Goal: Task Accomplishment & Management: Manage account settings

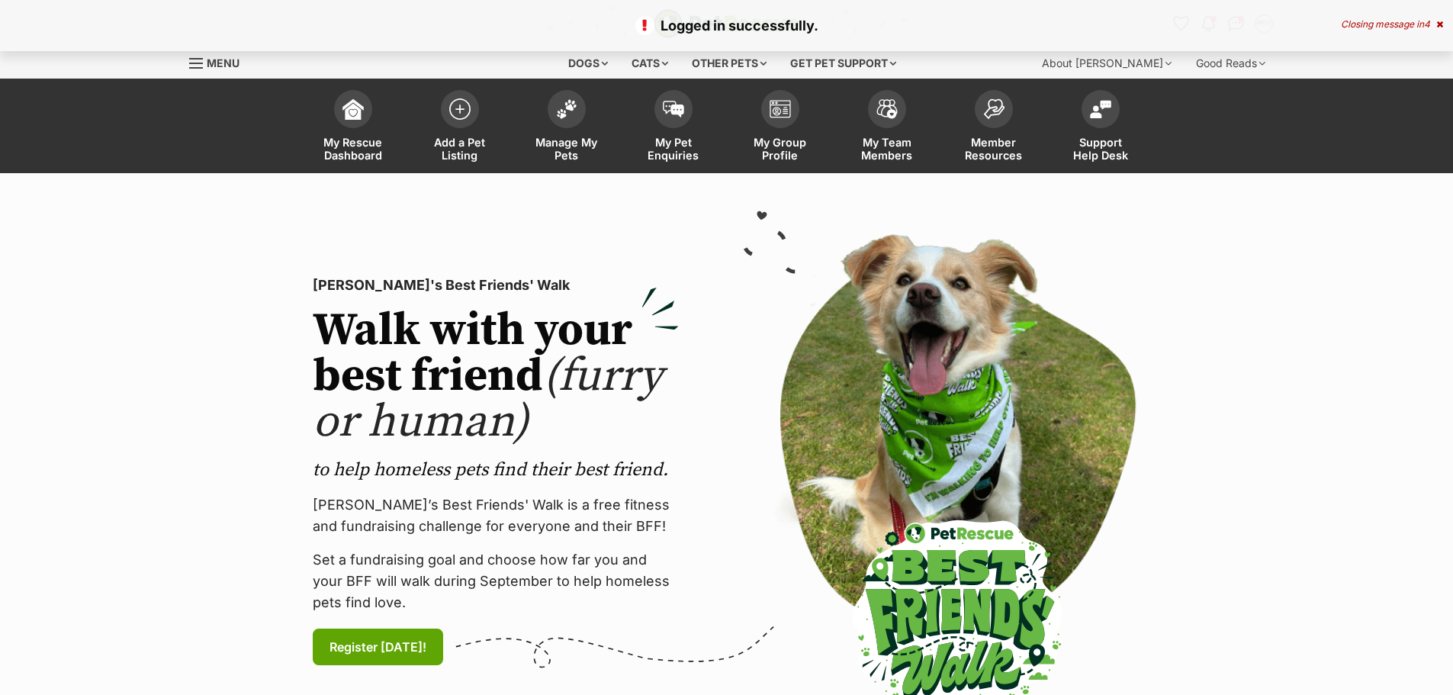
click at [560, 143] on span "Manage My Pets" at bounding box center [566, 149] width 69 height 26
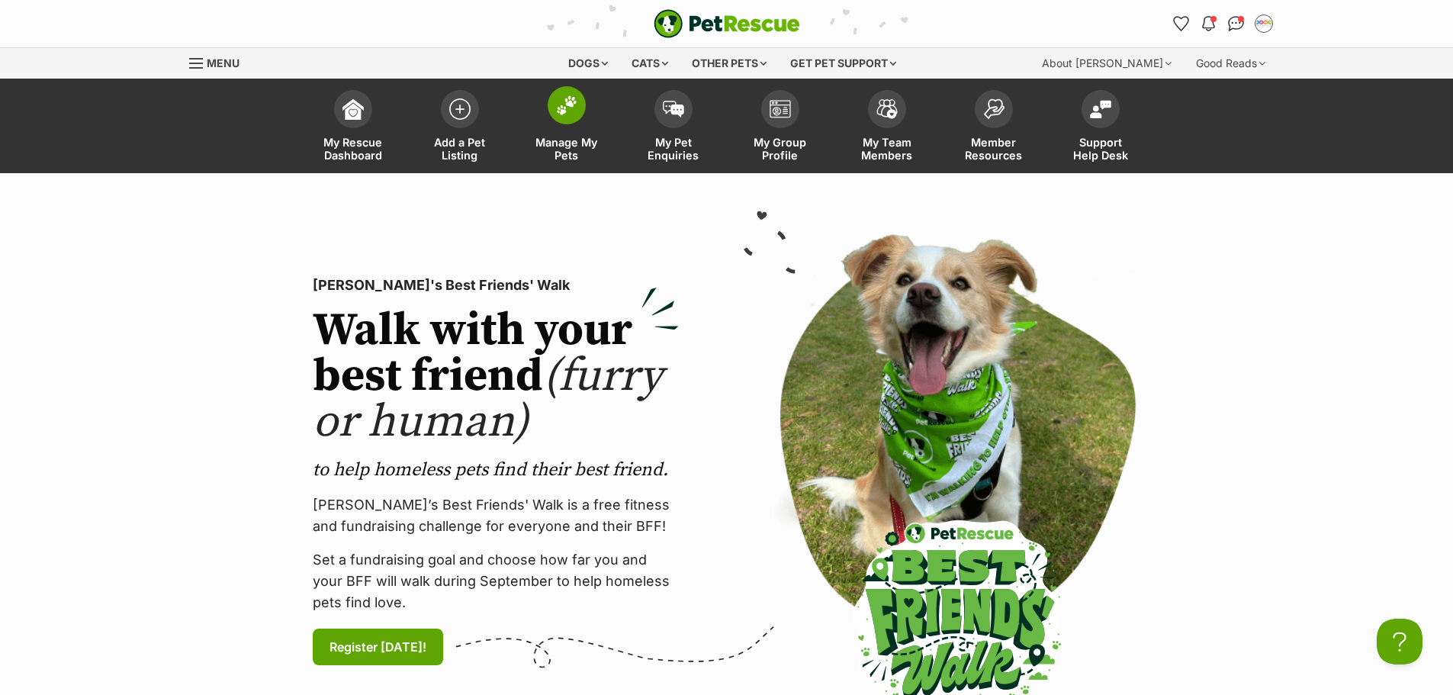
click at [562, 140] on span "Manage My Pets" at bounding box center [566, 149] width 69 height 26
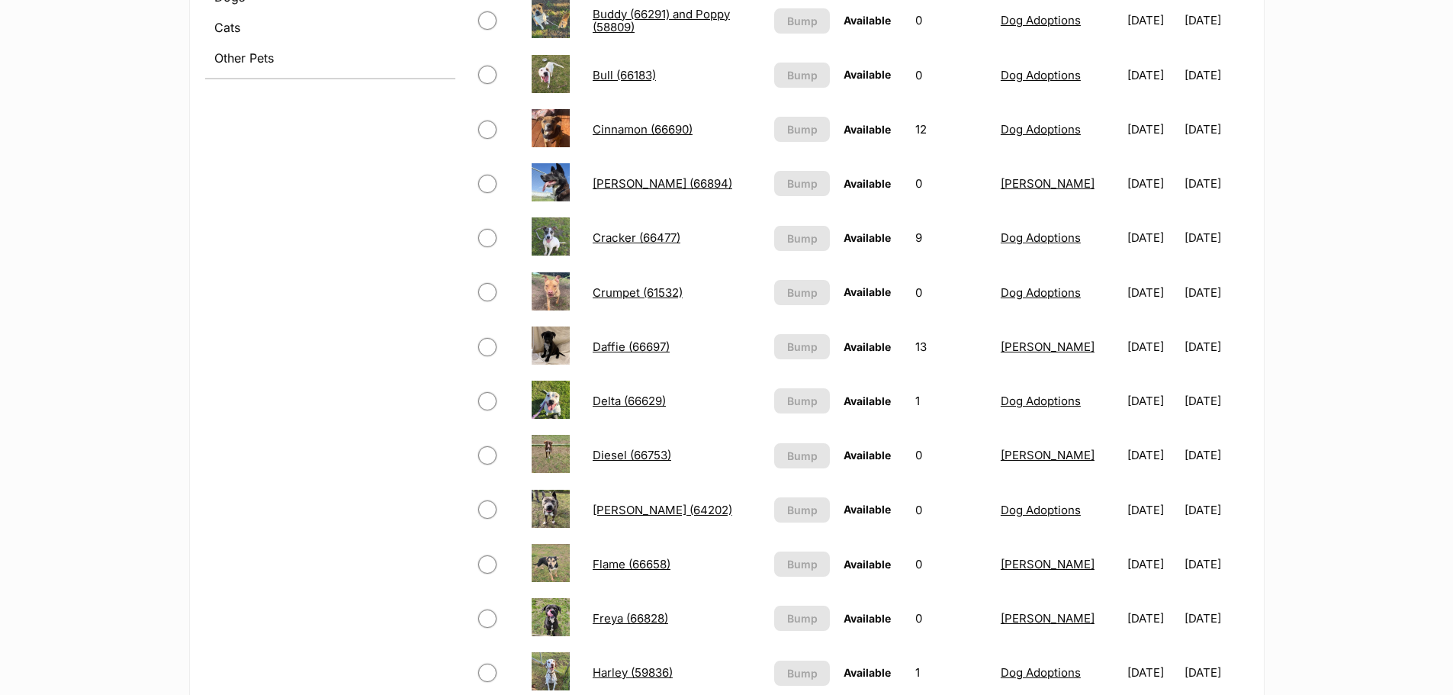
scroll to position [687, 0]
click at [603, 346] on link "Daffie (66697)" at bounding box center [631, 345] width 77 height 14
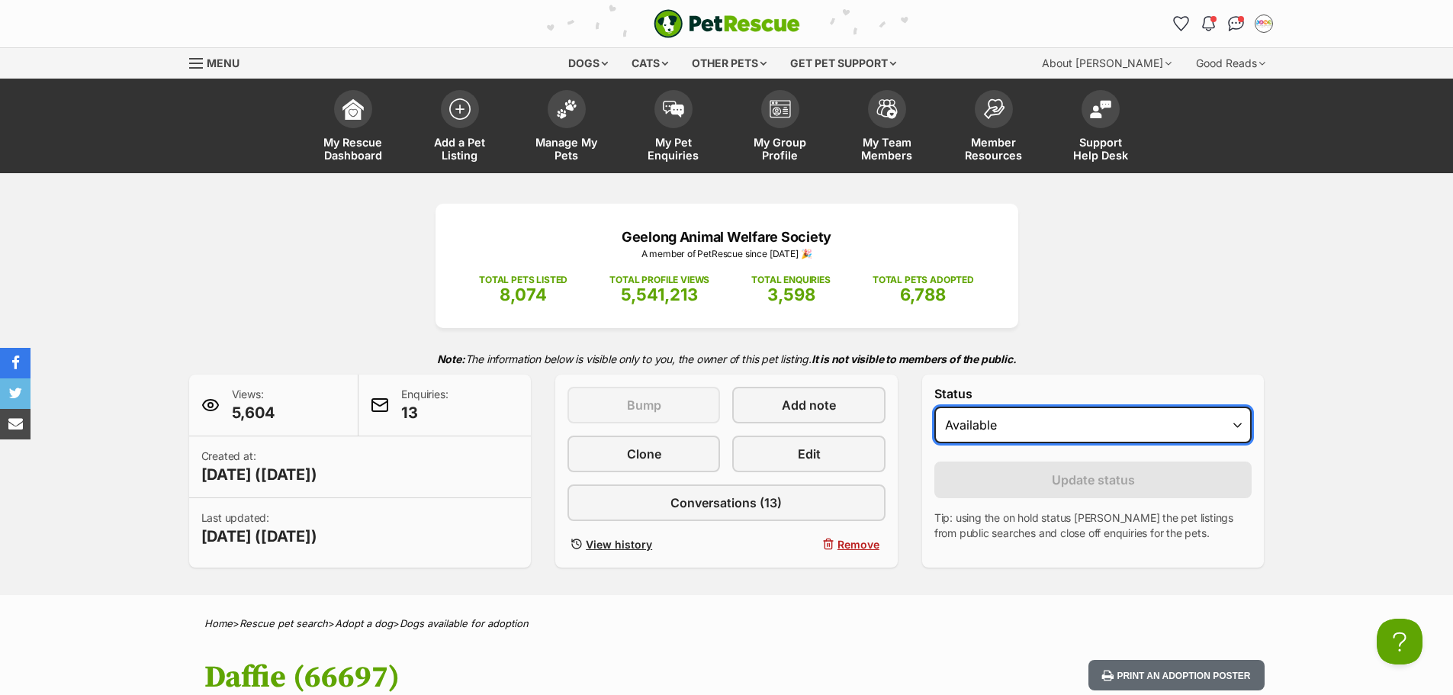
click at [1053, 421] on select "Draft - not available as listing has enquires Available On hold Adopted" at bounding box center [1094, 425] width 318 height 37
select select "rehomed"
click at [935, 407] on select "Draft - not available as listing has enquires Available On hold Adopted" at bounding box center [1094, 425] width 318 height 37
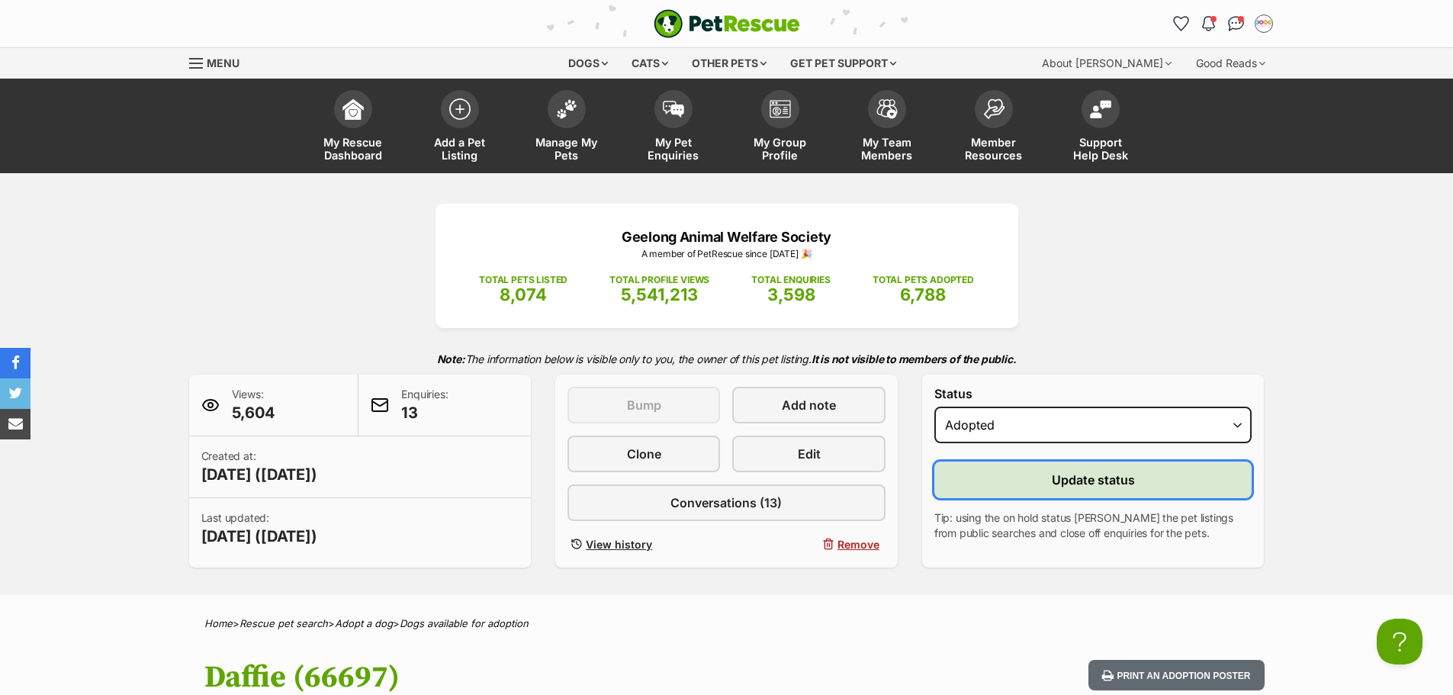
click at [1082, 480] on span "Update status" at bounding box center [1093, 480] width 83 height 18
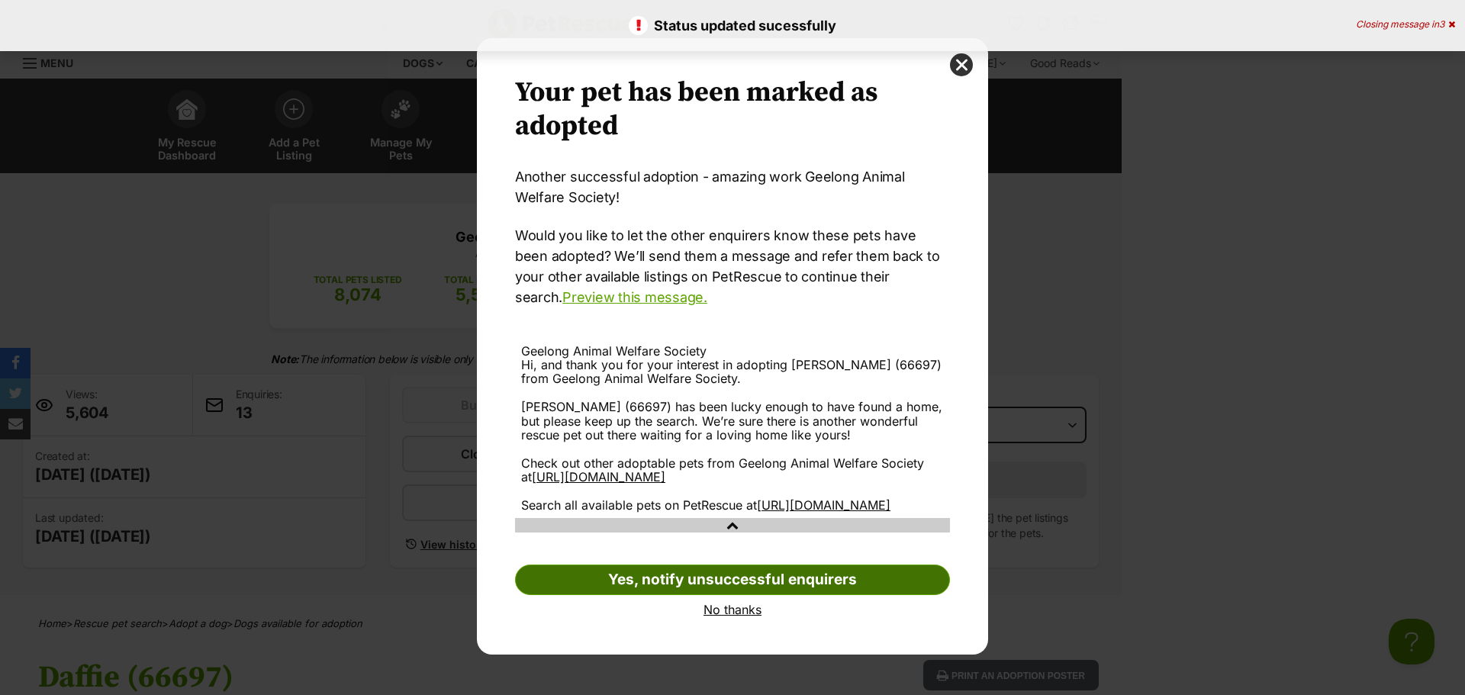
click at [832, 595] on link "Yes, notify unsuccessful enquirers" at bounding box center [732, 580] width 435 height 31
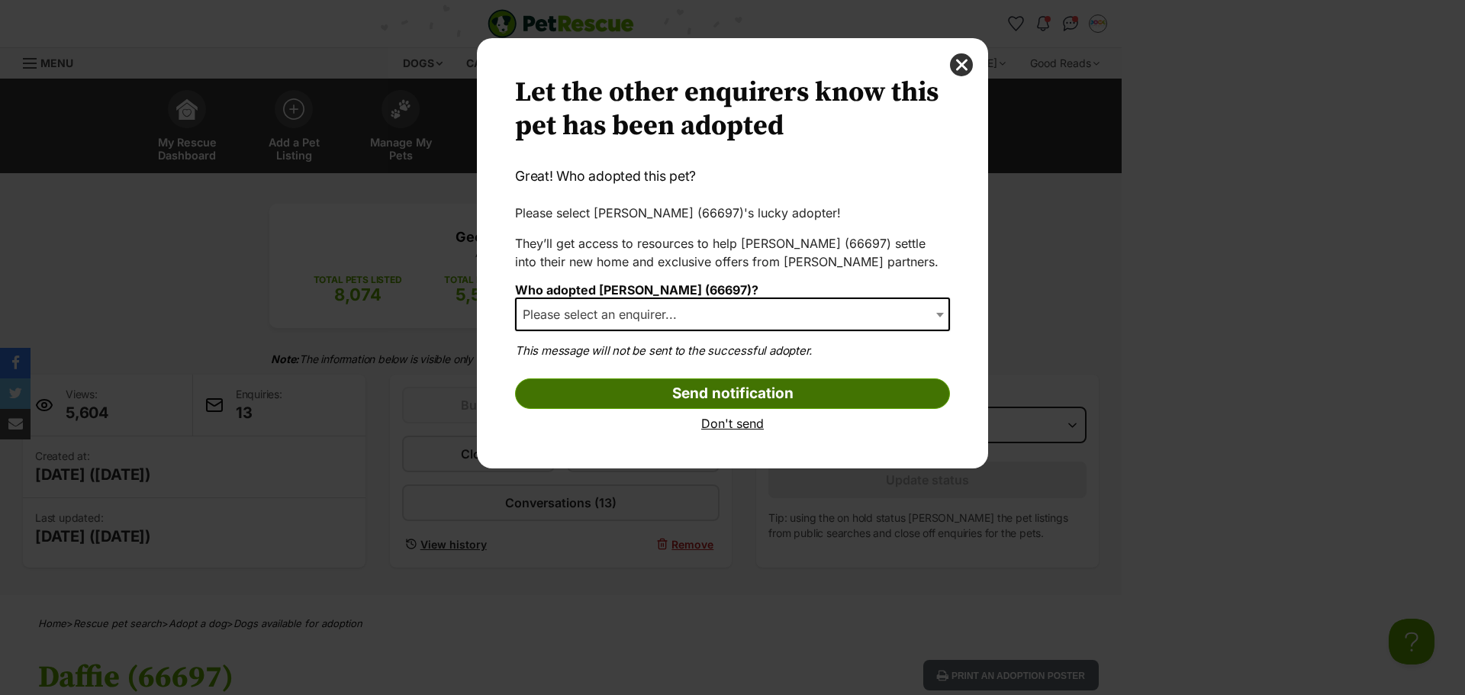
click at [722, 396] on input "Send notification" at bounding box center [732, 393] width 435 height 31
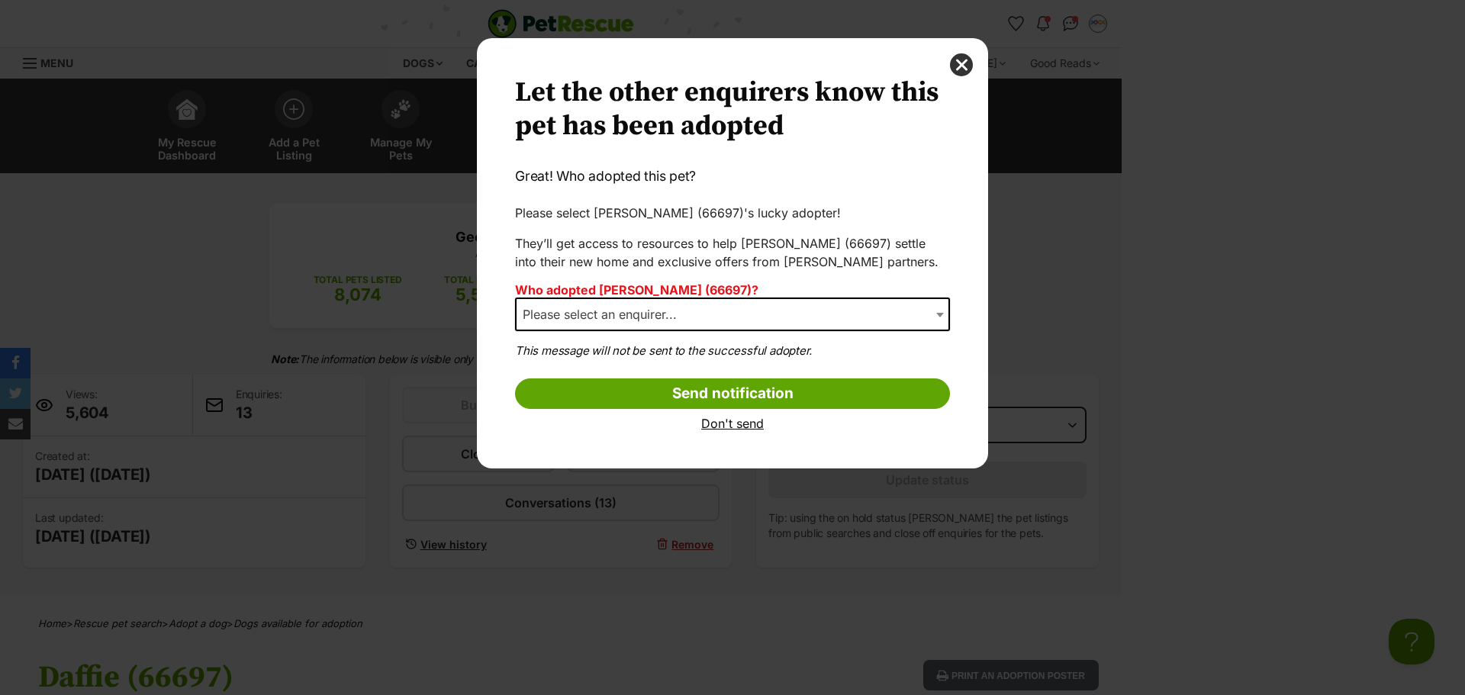
click at [737, 425] on link "Don't send" at bounding box center [732, 424] width 435 height 14
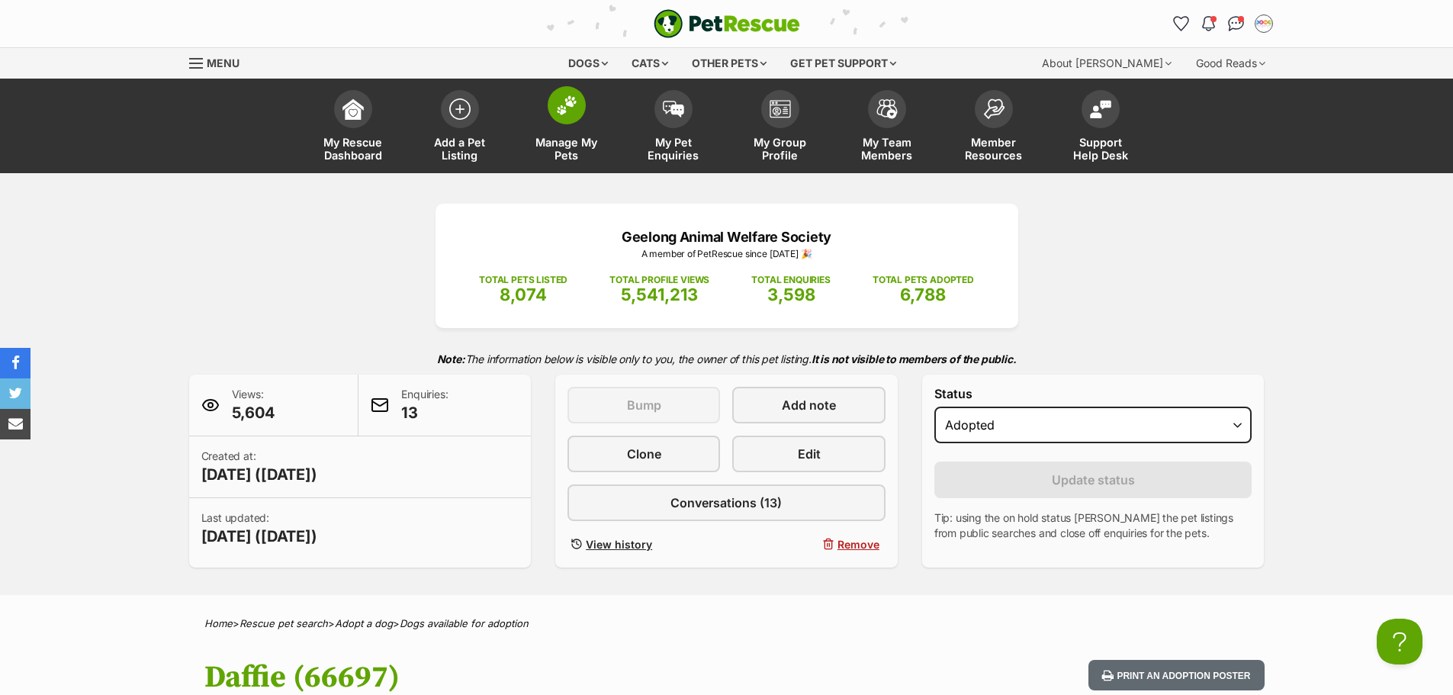
click at [566, 144] on span "Manage My Pets" at bounding box center [566, 149] width 69 height 26
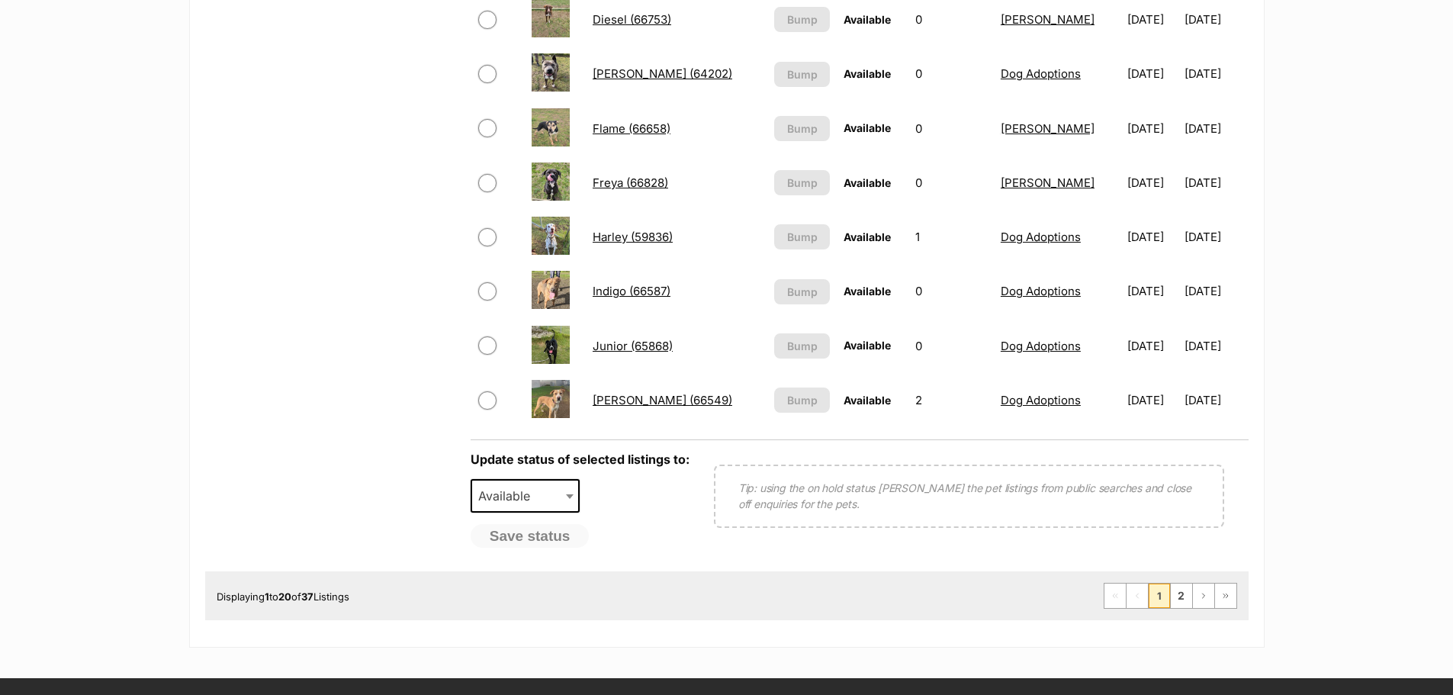
scroll to position [1068, 0]
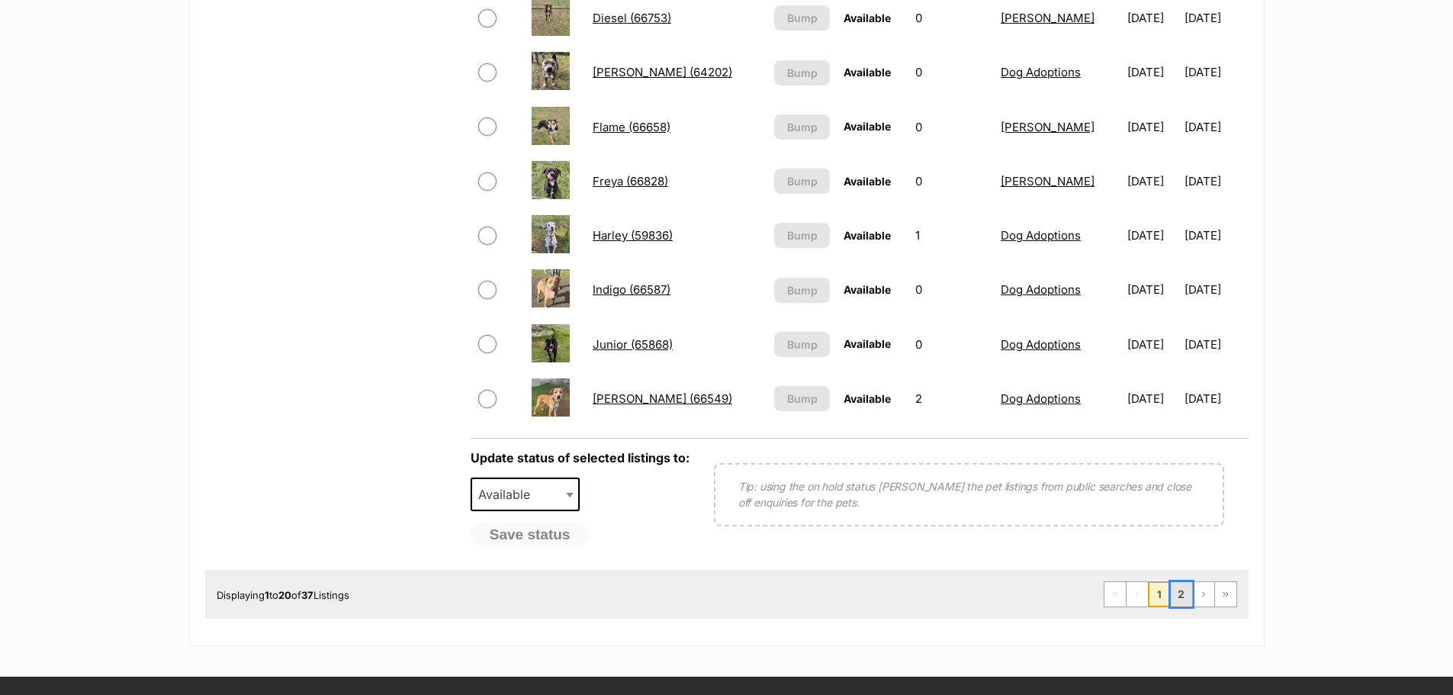
click at [1185, 590] on link "2" at bounding box center [1181, 594] width 21 height 24
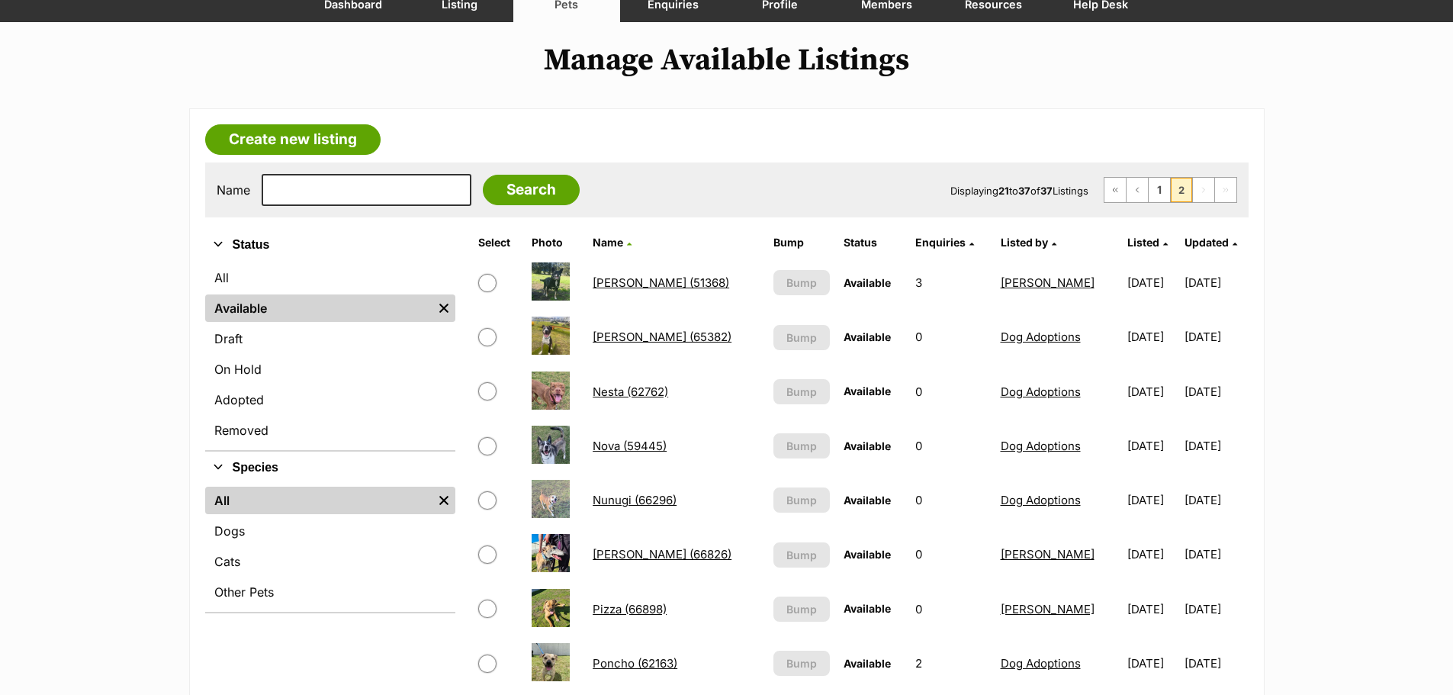
scroll to position [153, 0]
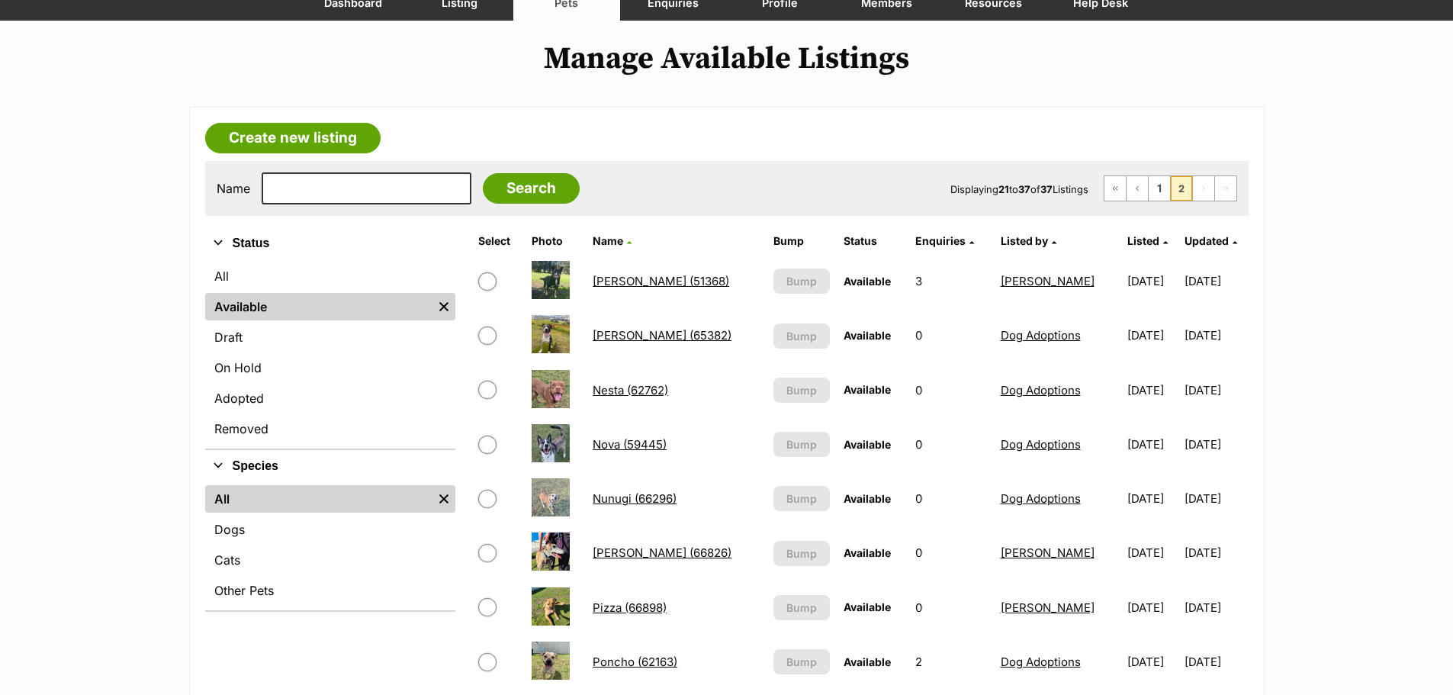
click at [594, 555] on link "[PERSON_NAME] (66826)" at bounding box center [662, 552] width 139 height 14
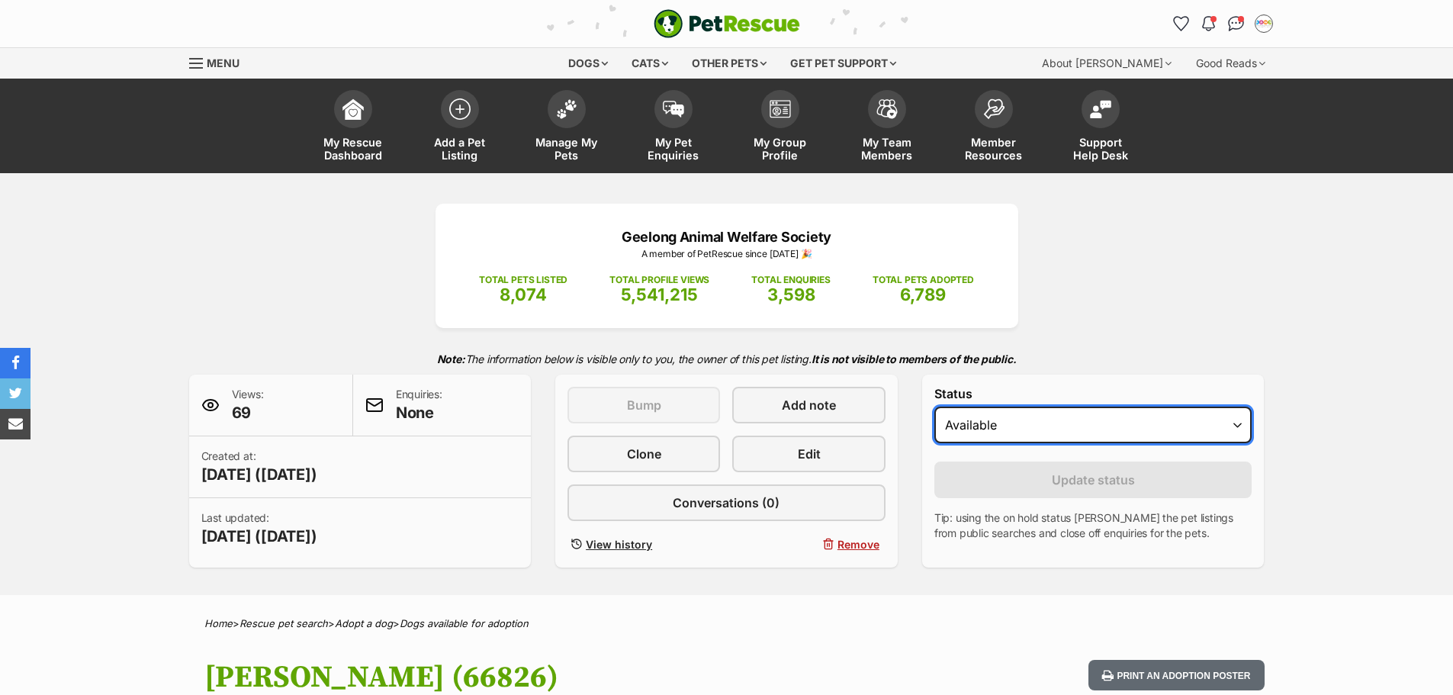
click at [1019, 431] on select "Draft Available On hold Adopted" at bounding box center [1094, 425] width 318 height 37
select select "rehomed"
click at [935, 407] on select "Draft Available On hold Adopted" at bounding box center [1094, 425] width 318 height 37
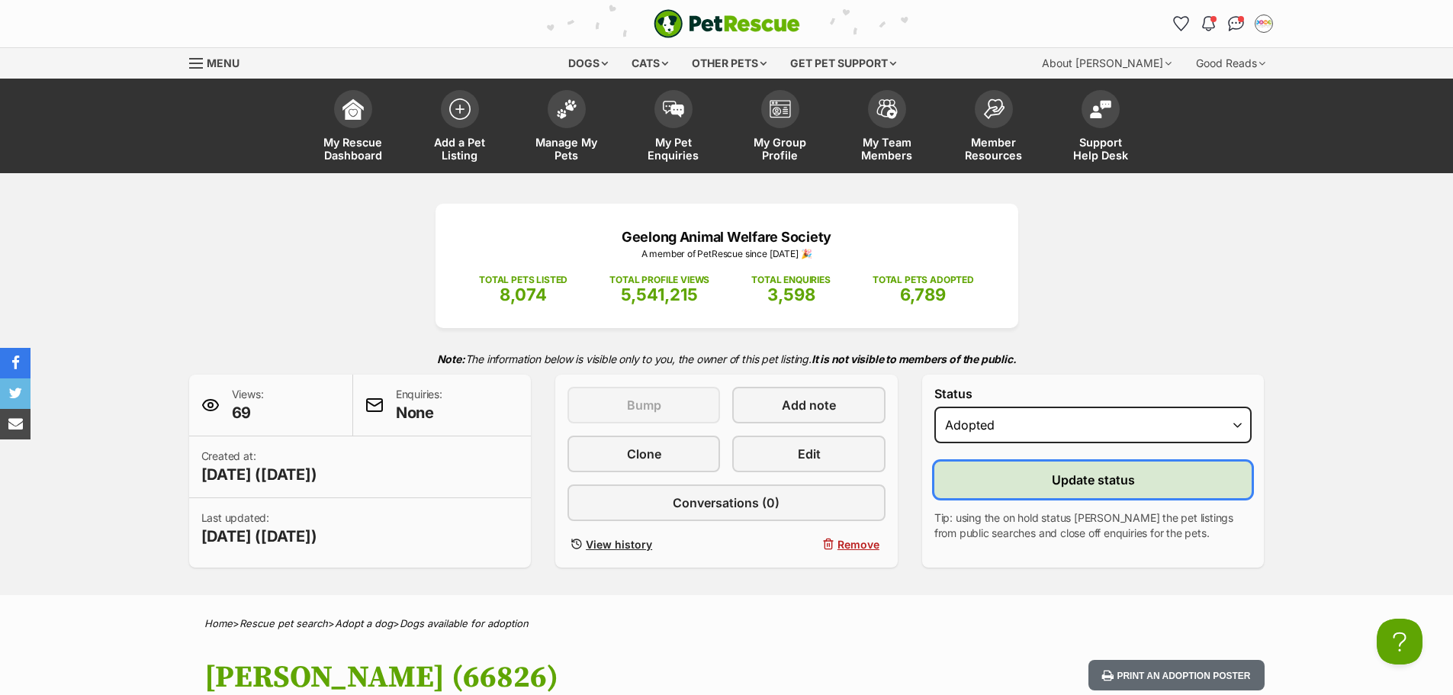
click at [1054, 484] on span "Update status" at bounding box center [1093, 480] width 83 height 18
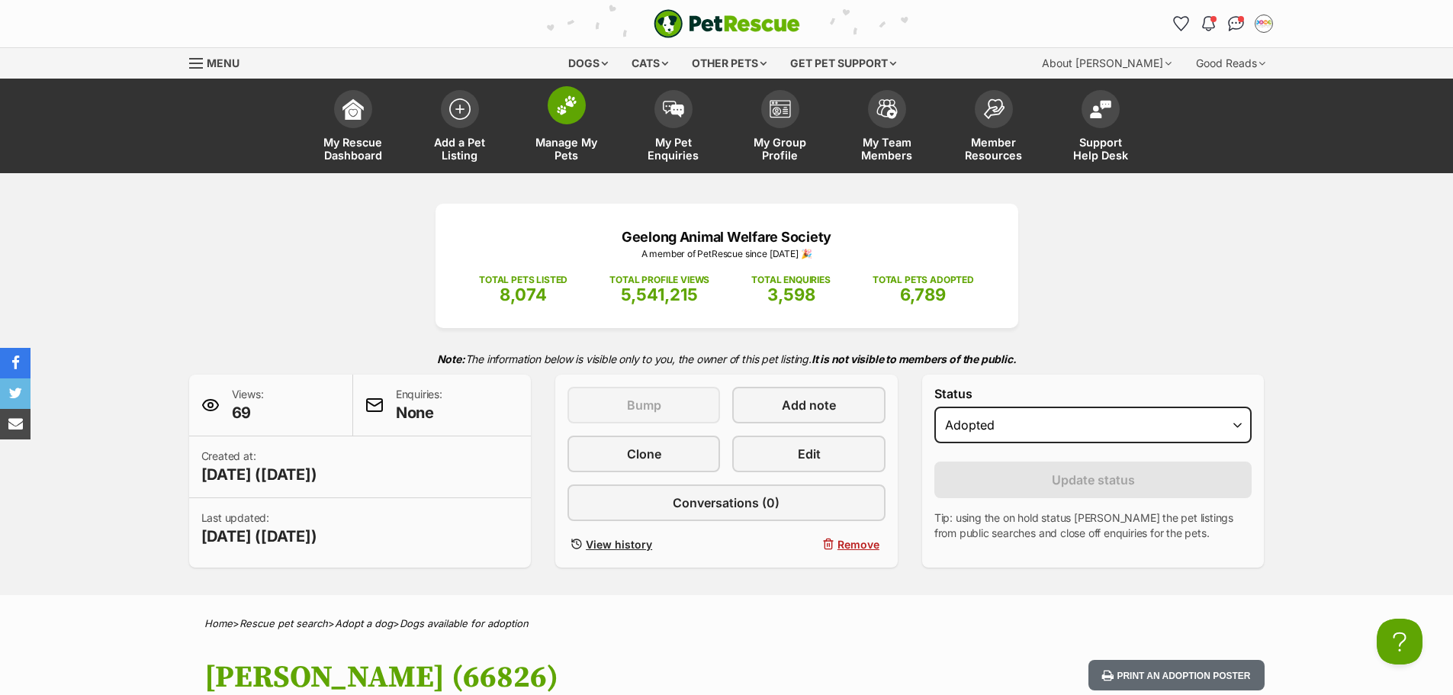
click at [553, 151] on span "Manage My Pets" at bounding box center [566, 149] width 69 height 26
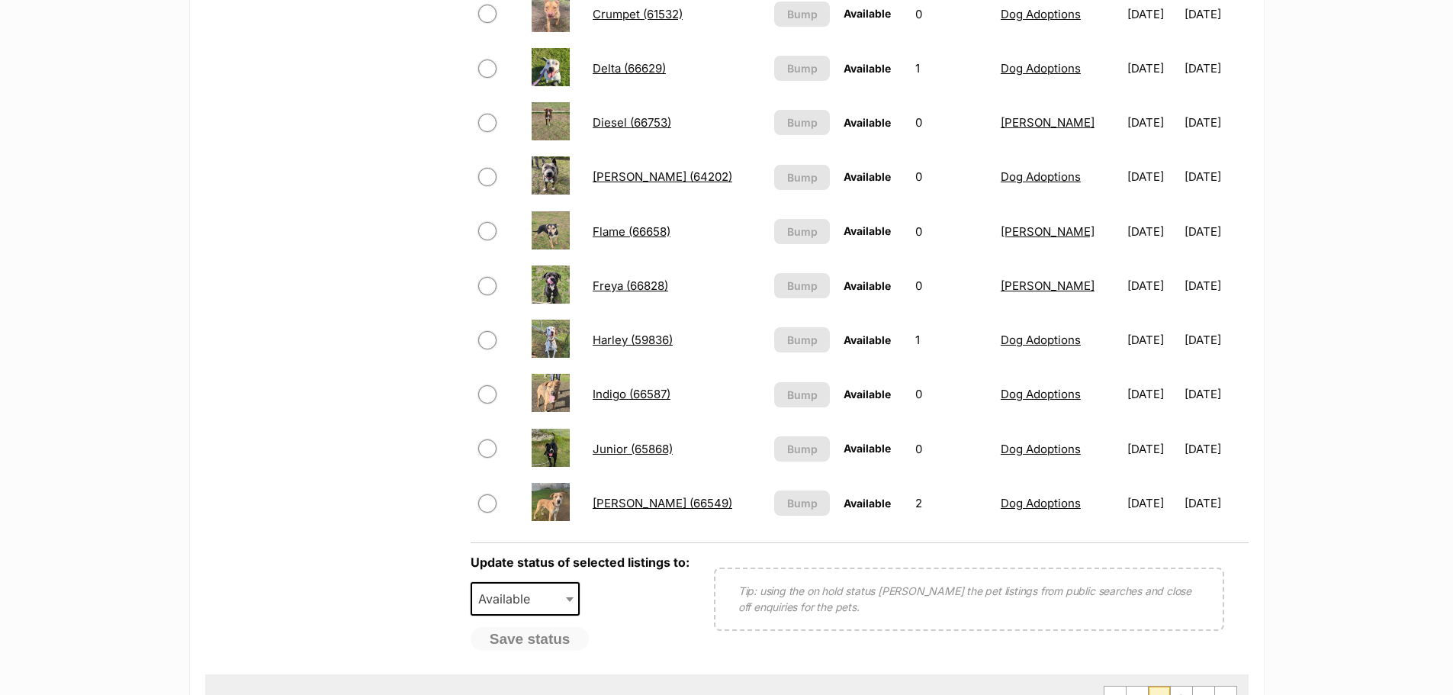
scroll to position [1068, 0]
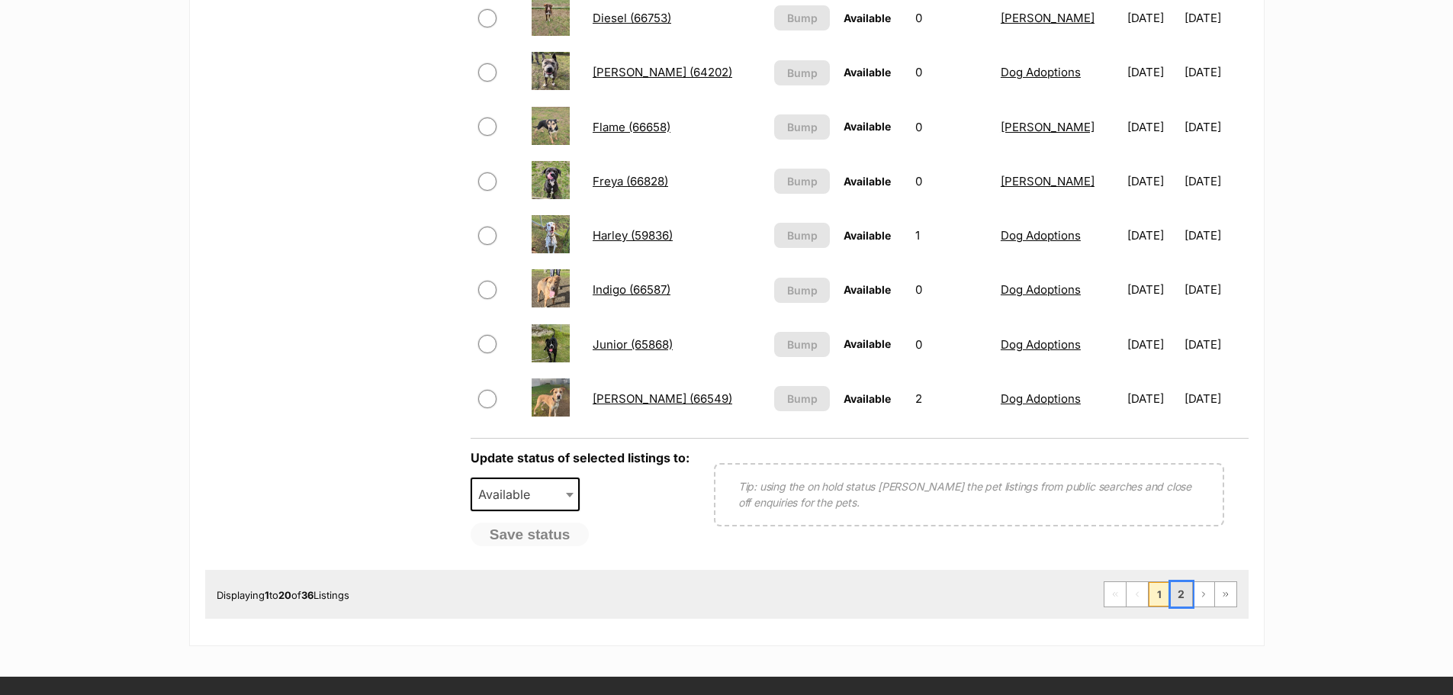
click at [1183, 597] on link "2" at bounding box center [1181, 594] width 21 height 24
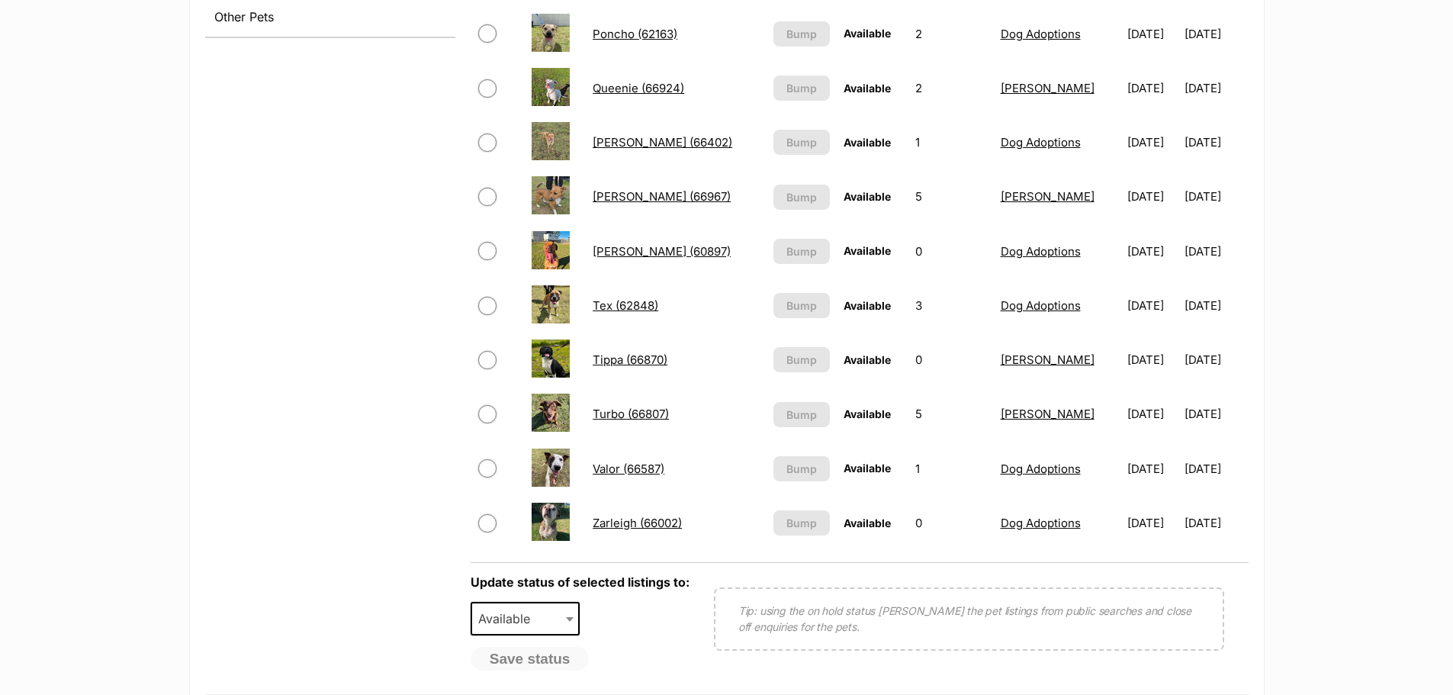
scroll to position [763, 0]
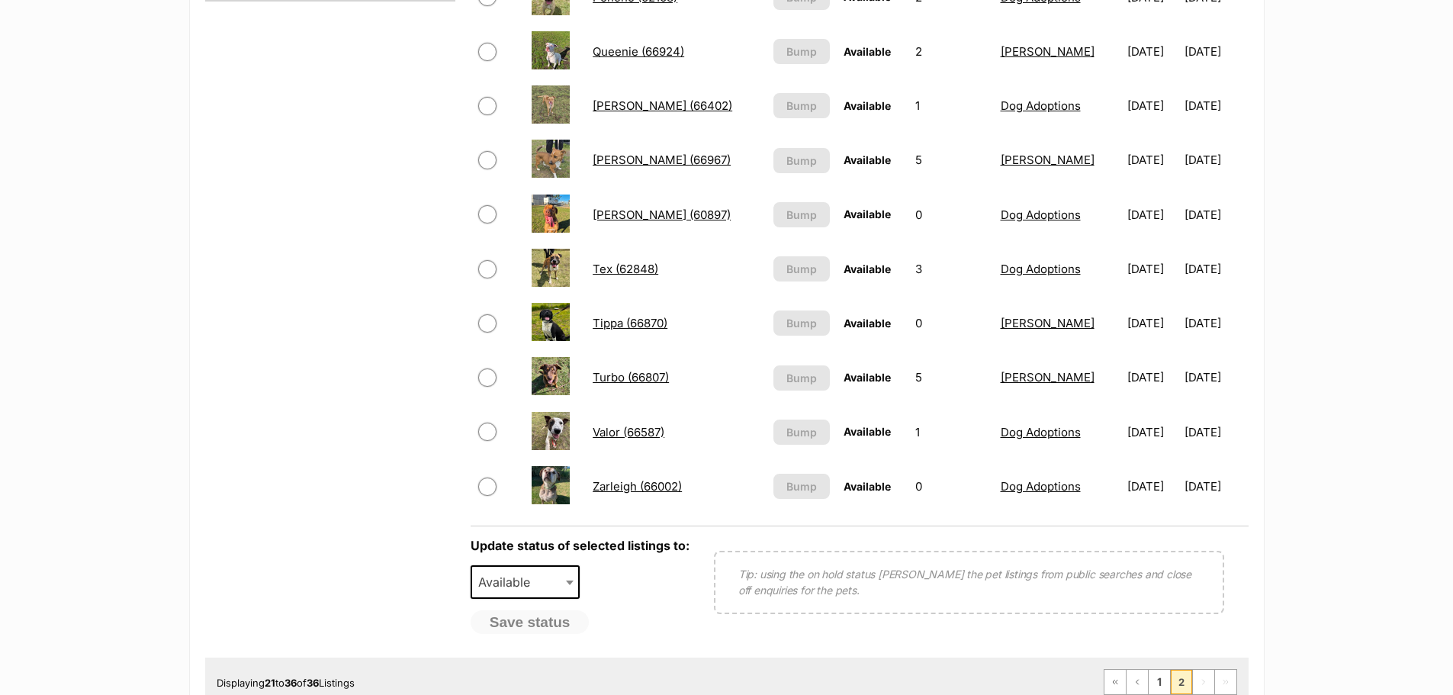
click at [636, 490] on link "Zarleigh (66002)" at bounding box center [637, 486] width 89 height 14
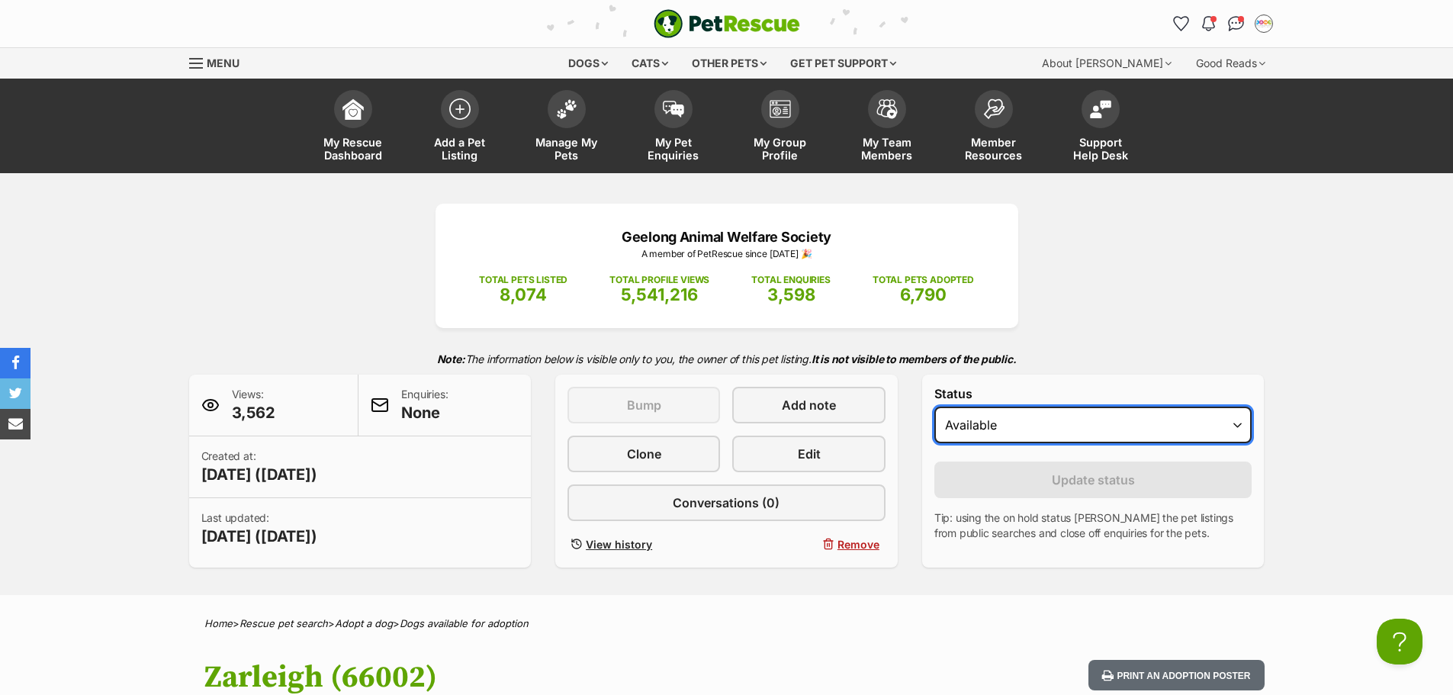
click at [1035, 420] on select "Draft Available On hold Adopted" at bounding box center [1094, 425] width 318 height 37
select select "rehomed"
click at [935, 407] on select "Draft Available On hold Adopted" at bounding box center [1094, 425] width 318 height 37
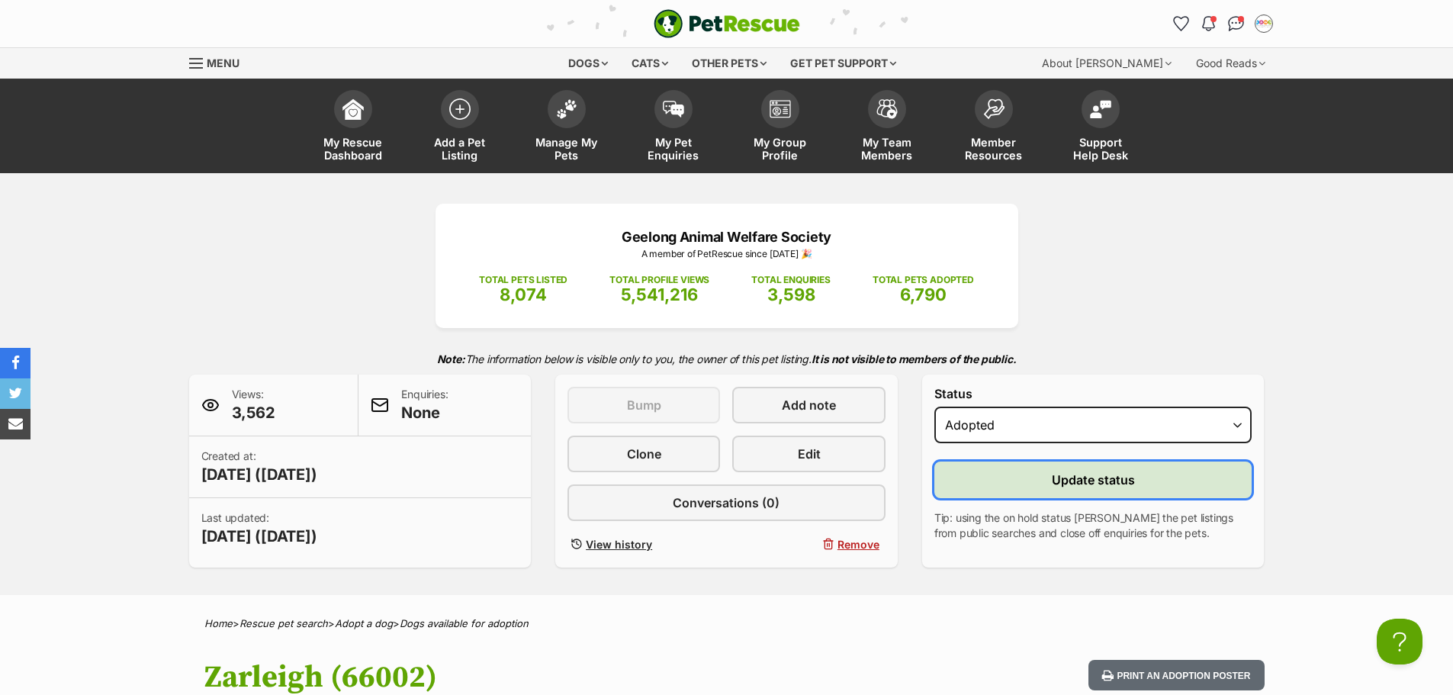
click at [1052, 486] on span "Update status" at bounding box center [1093, 480] width 83 height 18
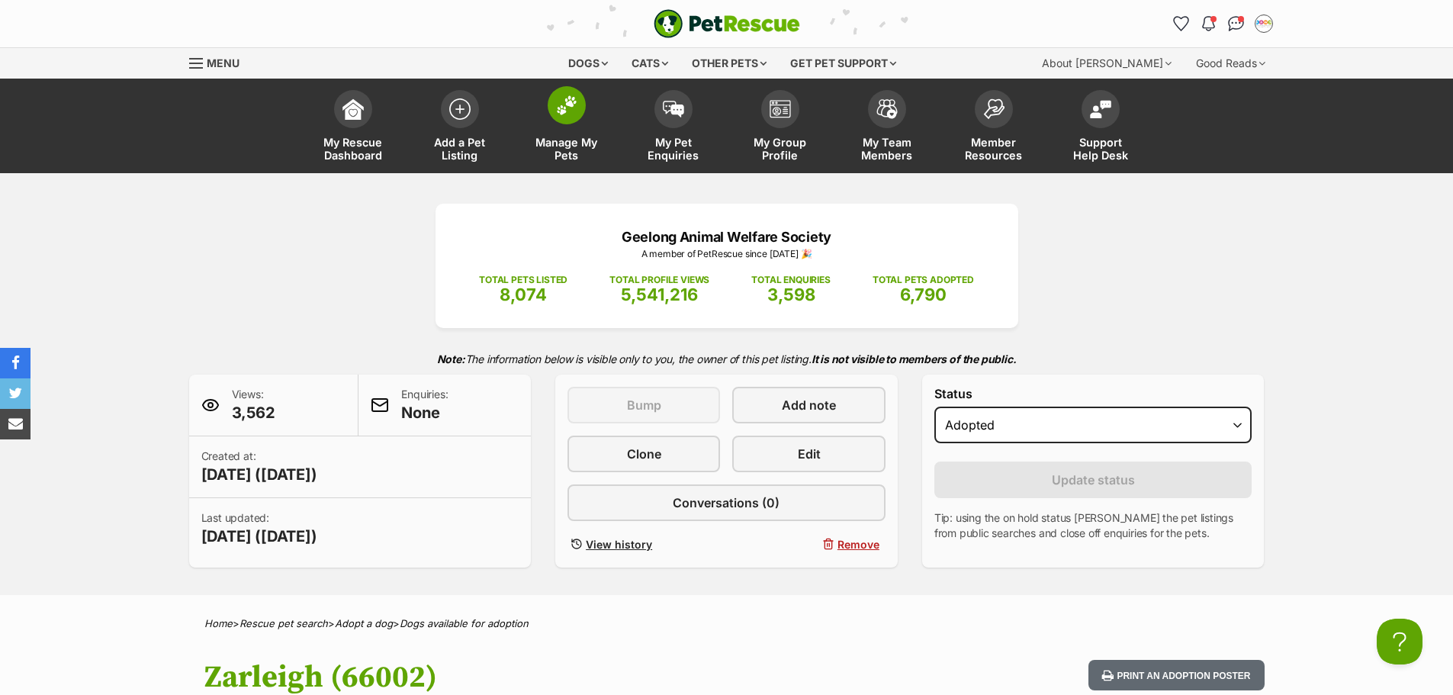
click at [557, 148] on span "Manage My Pets" at bounding box center [566, 149] width 69 height 26
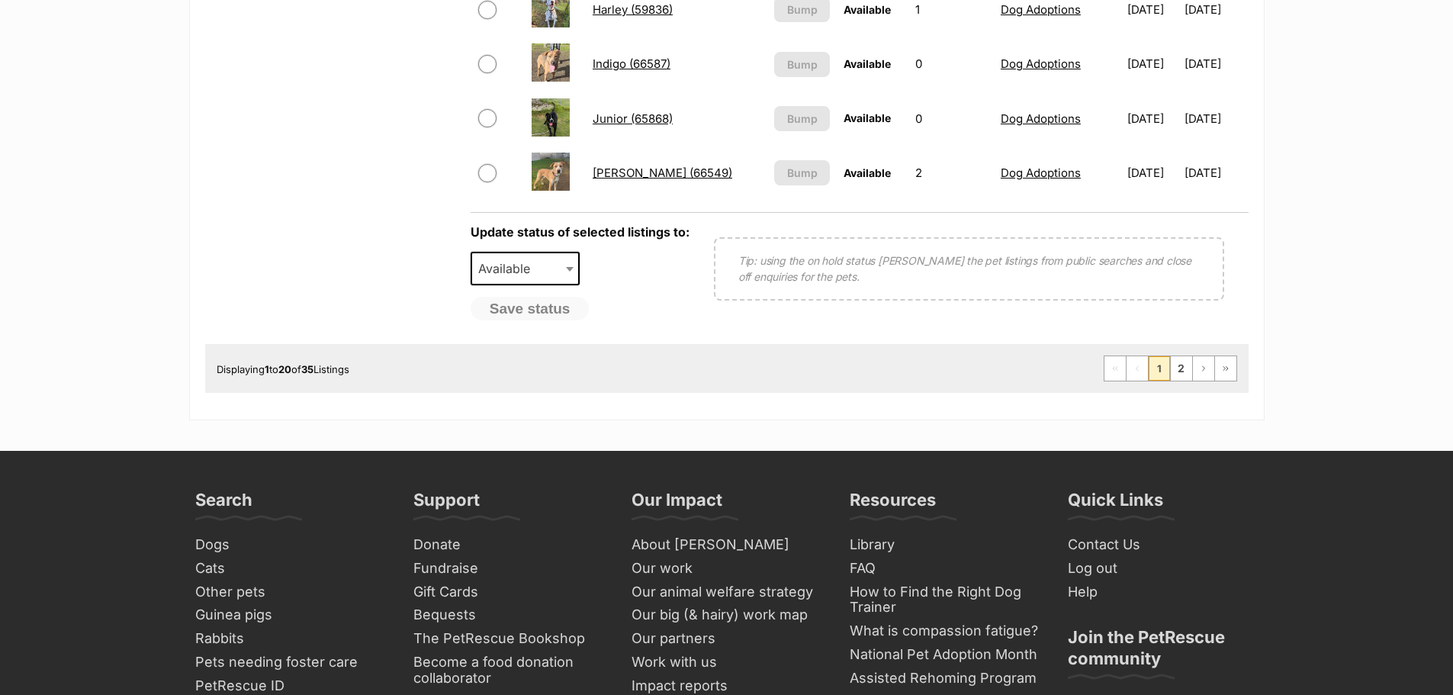
scroll to position [1373, 0]
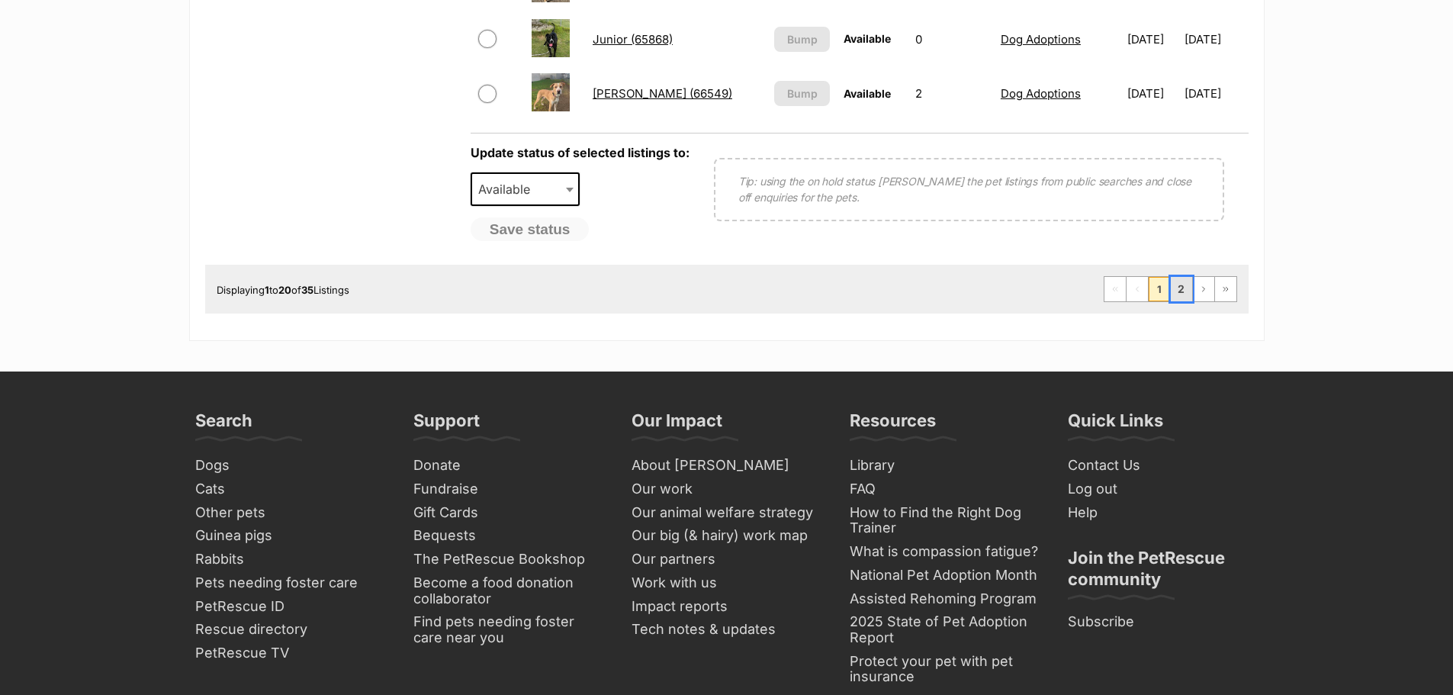
click at [1181, 294] on link "2" at bounding box center [1181, 289] width 21 height 24
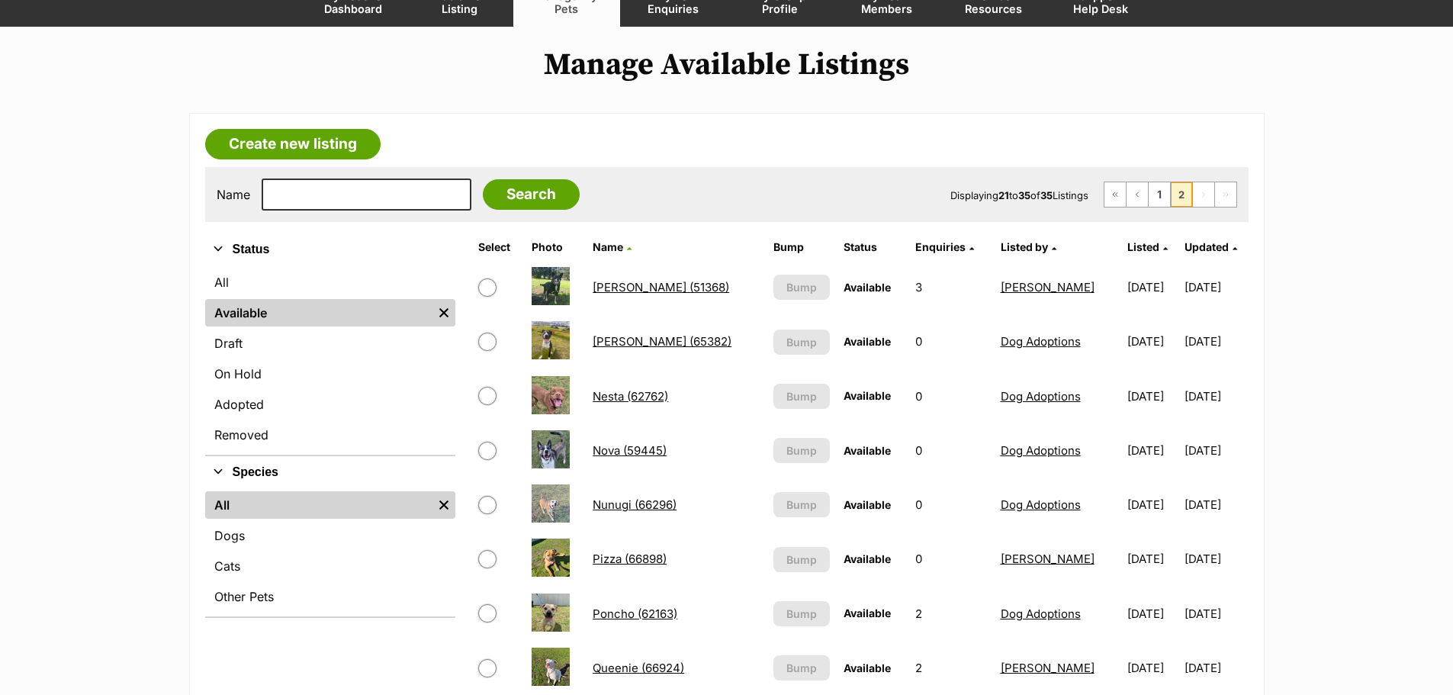
scroll to position [153, 0]
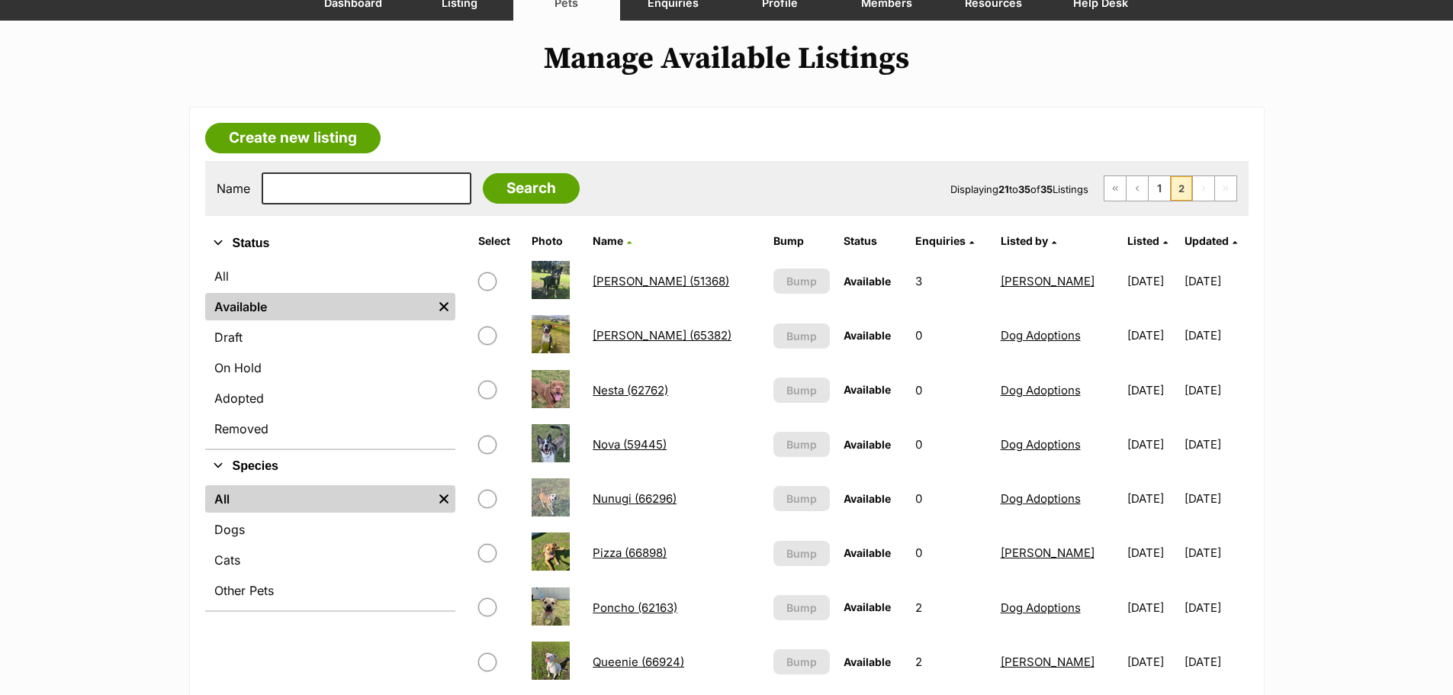
click at [619, 387] on link "Nesta (62762)" at bounding box center [631, 390] width 76 height 14
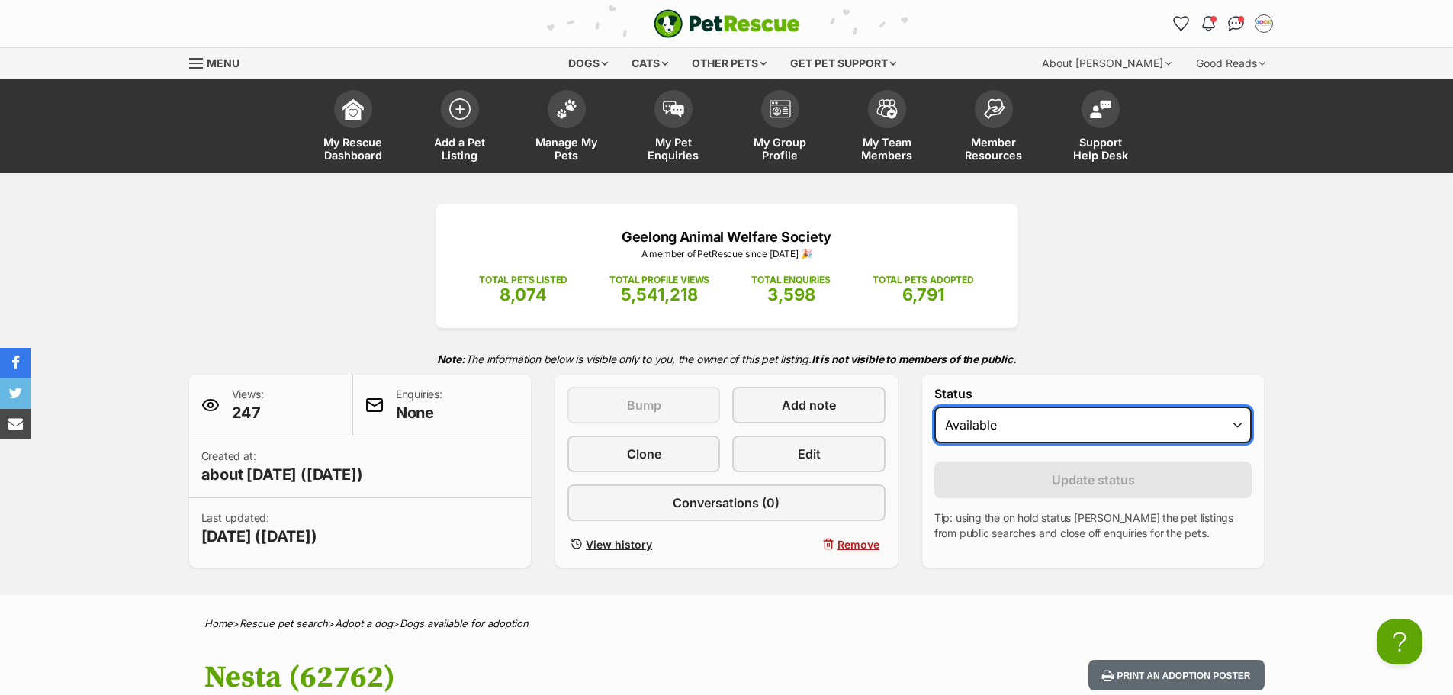
click at [1047, 430] on select "Draft Available On hold Adopted" at bounding box center [1094, 425] width 318 height 37
select select "rehomed"
click at [935, 407] on select "Draft Available On hold Adopted" at bounding box center [1094, 425] width 318 height 37
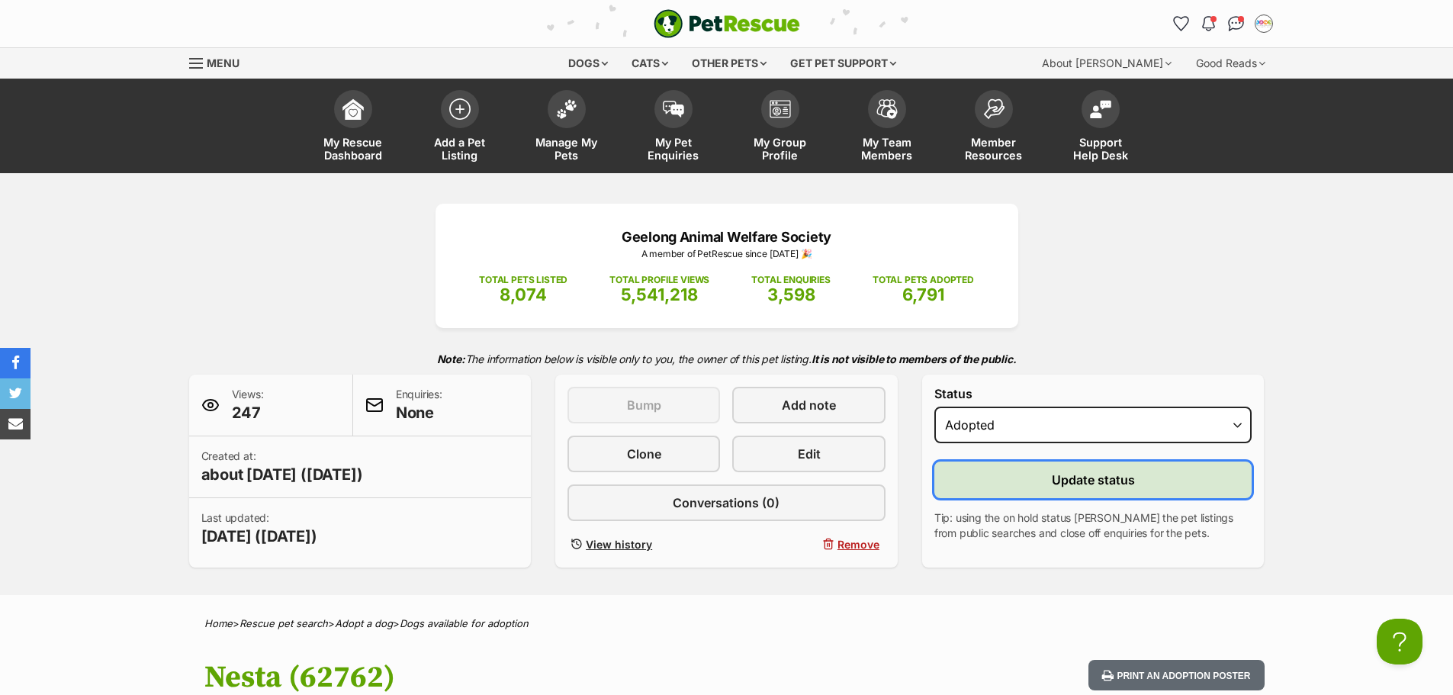
click at [1067, 482] on span "Update status" at bounding box center [1093, 480] width 83 height 18
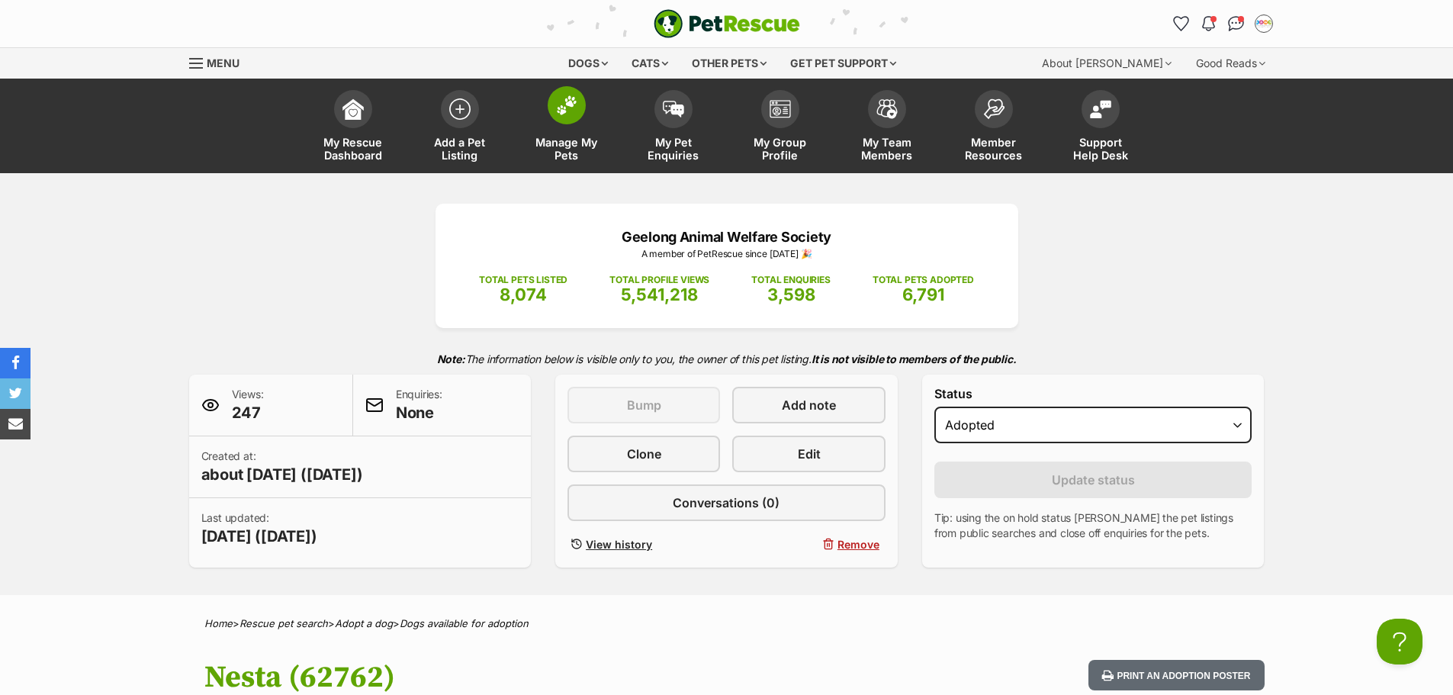
click at [558, 148] on span "Manage My Pets" at bounding box center [566, 149] width 69 height 26
